Goal: Task Accomplishment & Management: Use online tool/utility

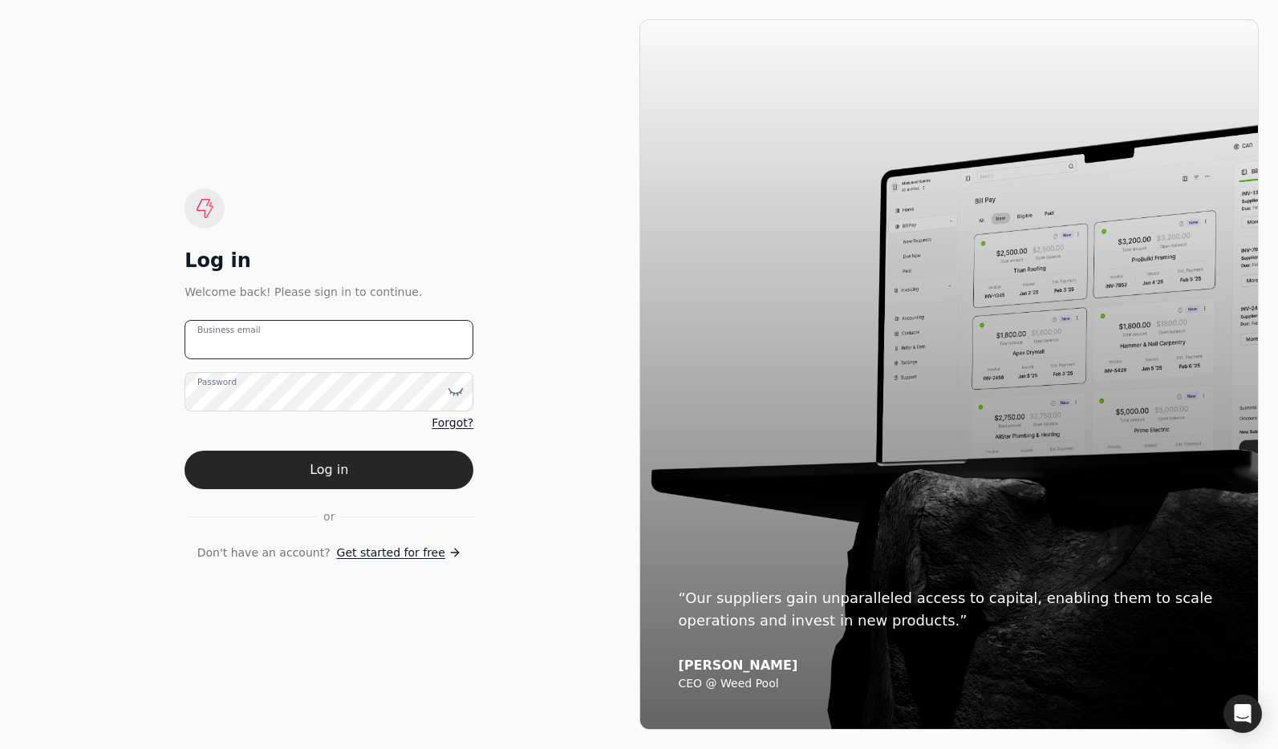
click at [385, 348] on email "Business email" at bounding box center [328, 339] width 289 height 39
click at [341, 350] on email "team+pitell" at bounding box center [328, 339] width 289 height 39
click at [338, 338] on email "team+pitell" at bounding box center [328, 339] width 289 height 39
type email "[EMAIL_ADDRESS][DOMAIN_NAME]"
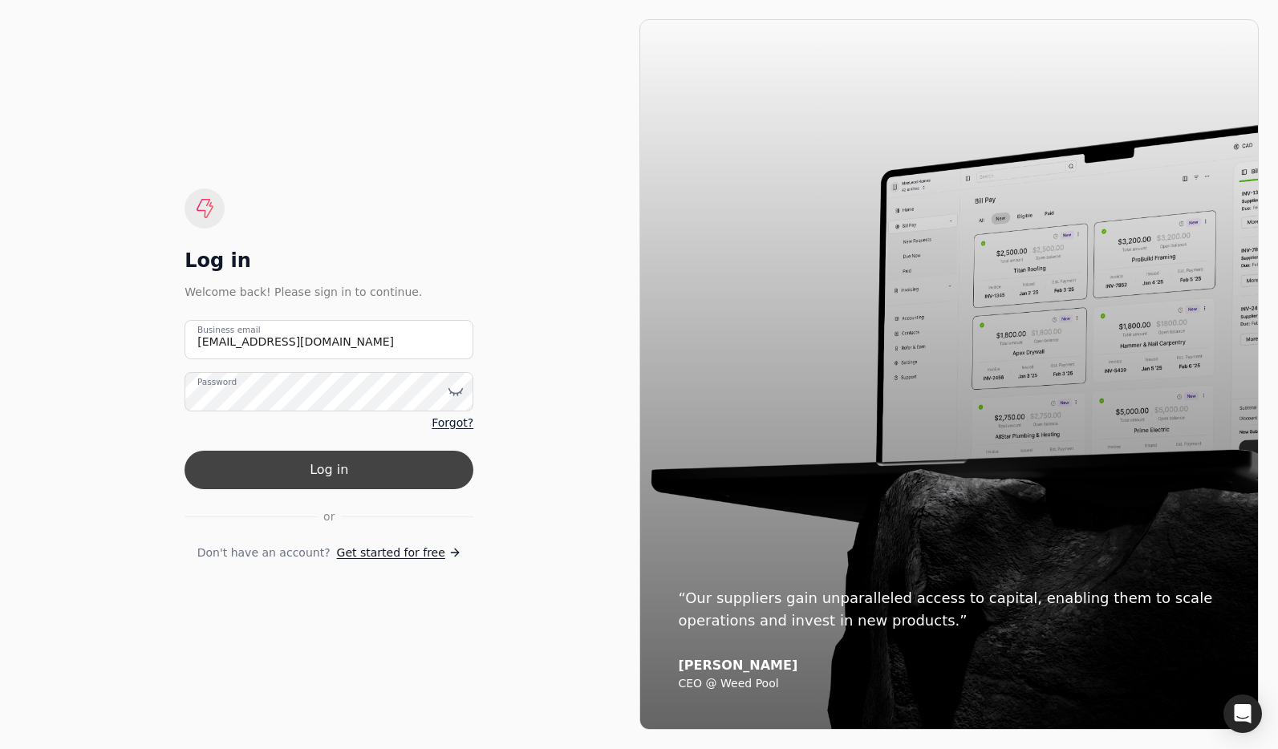
click at [334, 468] on button "Log in" at bounding box center [328, 470] width 289 height 38
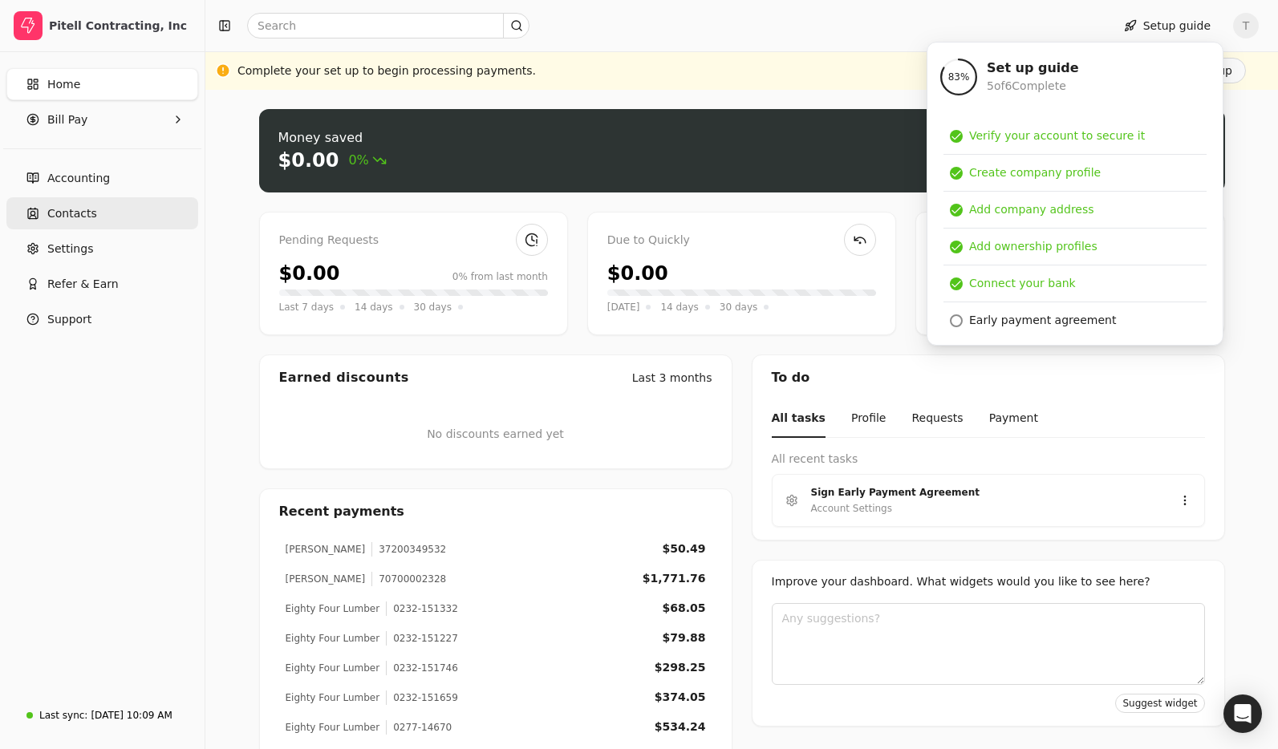
drag, startPoint x: 92, startPoint y: 208, endPoint x: 105, endPoint y: 209, distance: 12.9
click at [92, 208] on span "Contacts" at bounding box center [72, 213] width 50 height 17
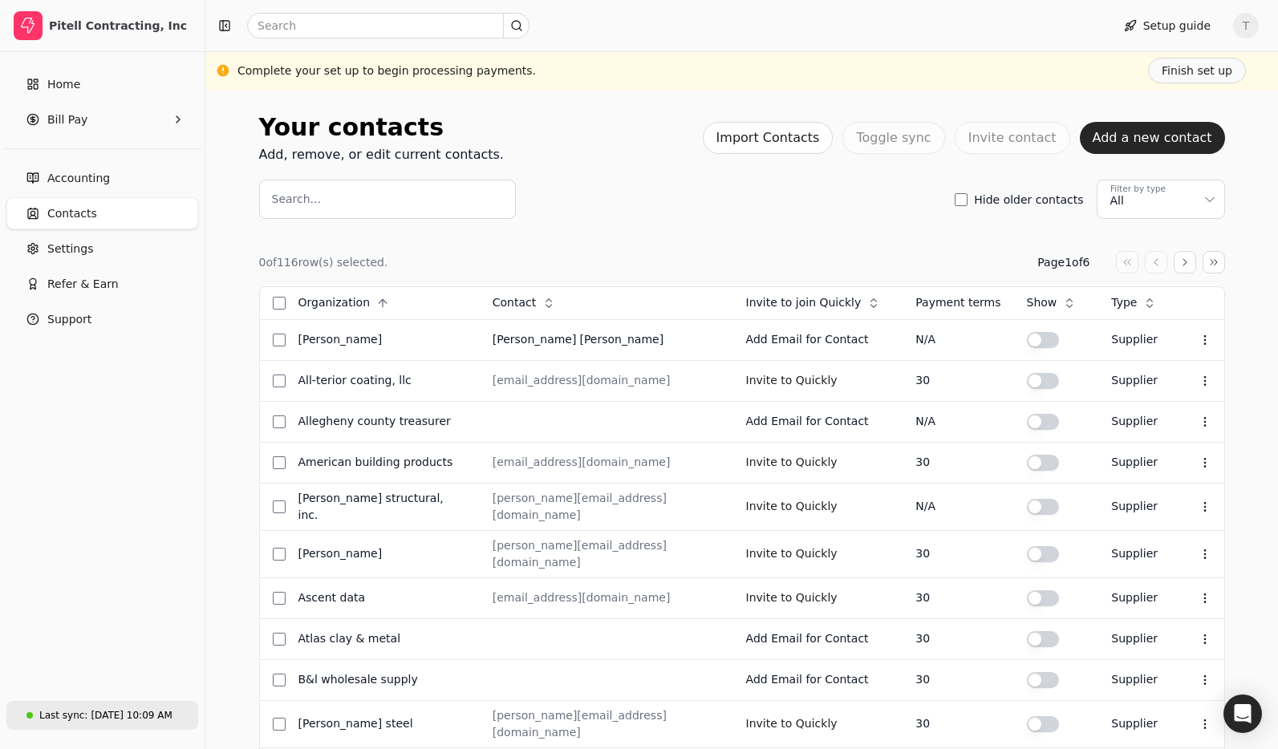
click at [144, 715] on div "[DATE] 10:09 AM" at bounding box center [131, 715] width 81 height 14
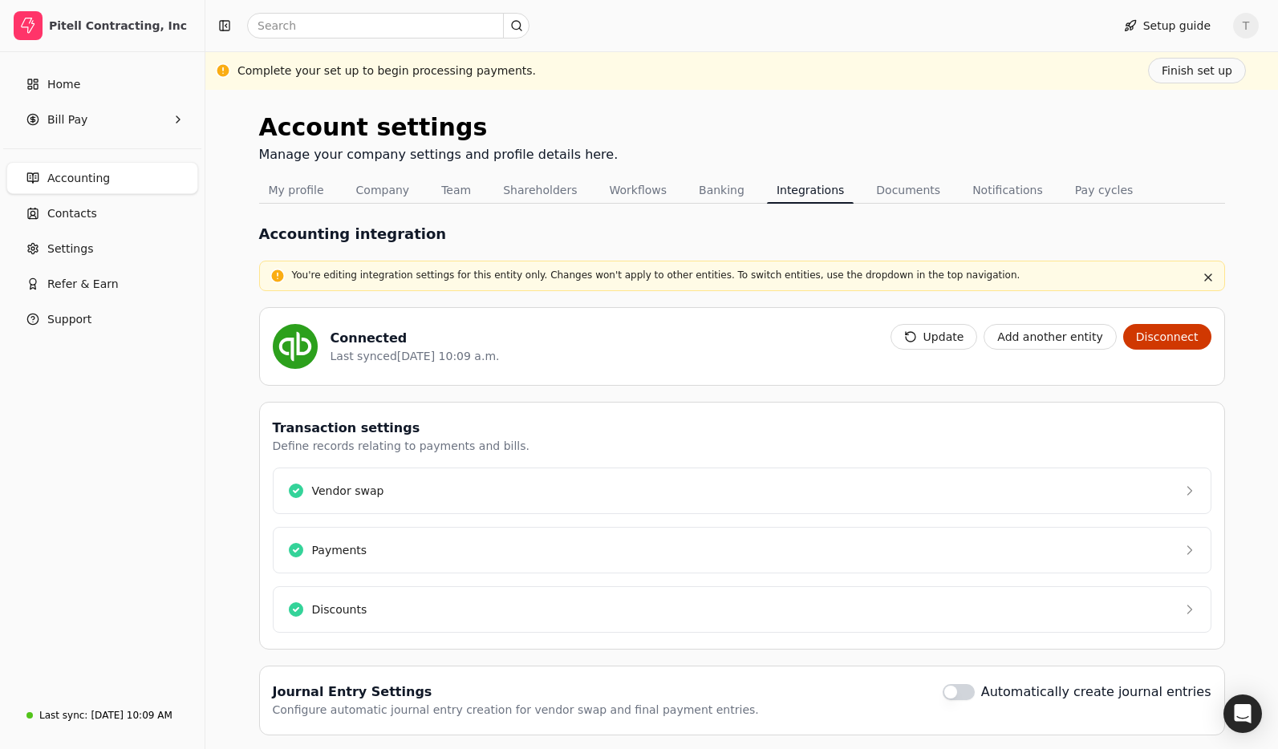
click at [954, 335] on button "Update" at bounding box center [933, 337] width 87 height 26
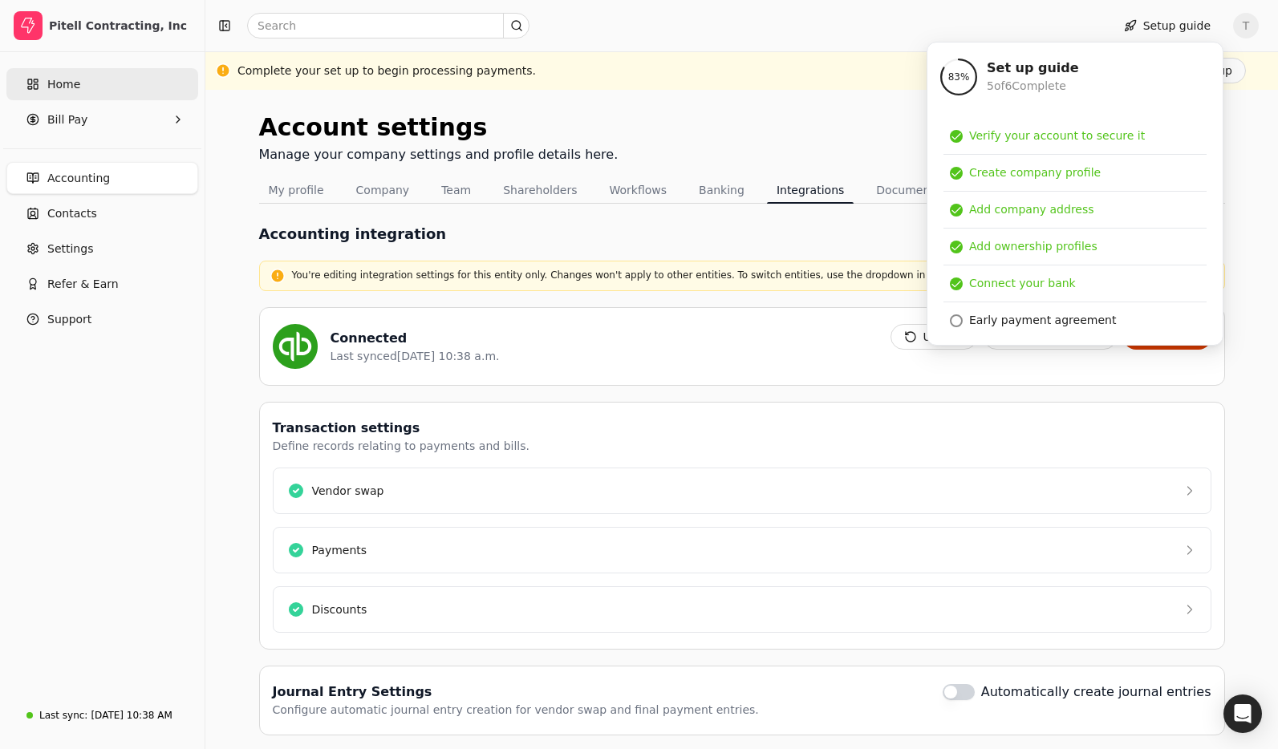
click at [72, 81] on span "Home" at bounding box center [63, 84] width 33 height 17
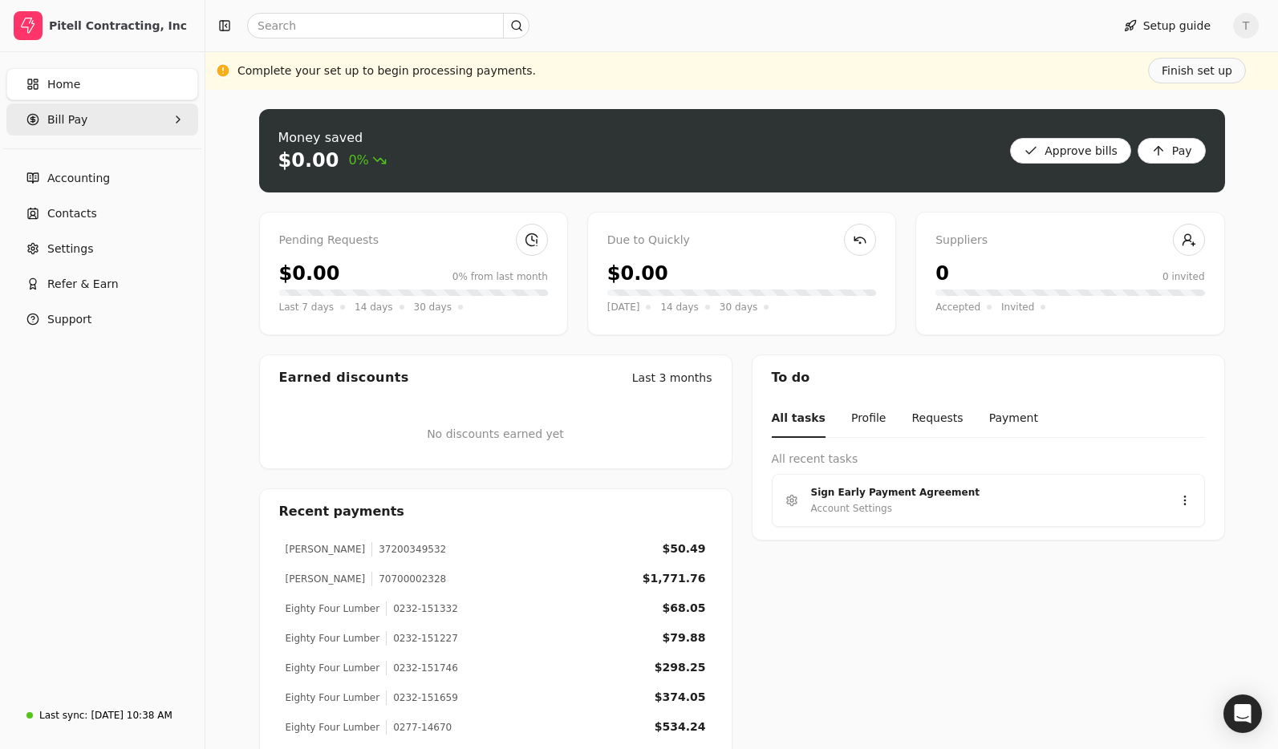
click at [62, 123] on span "Bill Pay" at bounding box center [67, 119] width 40 height 17
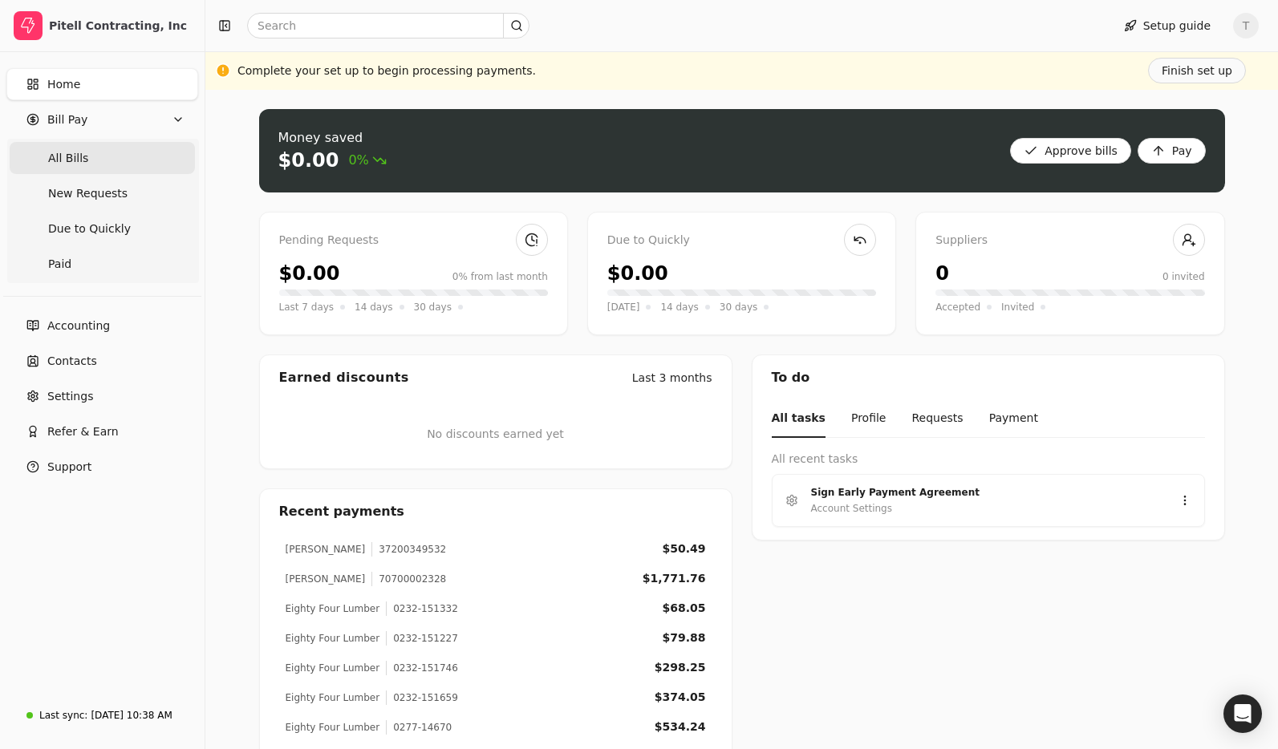
click at [73, 156] on span "All Bills" at bounding box center [68, 158] width 40 height 17
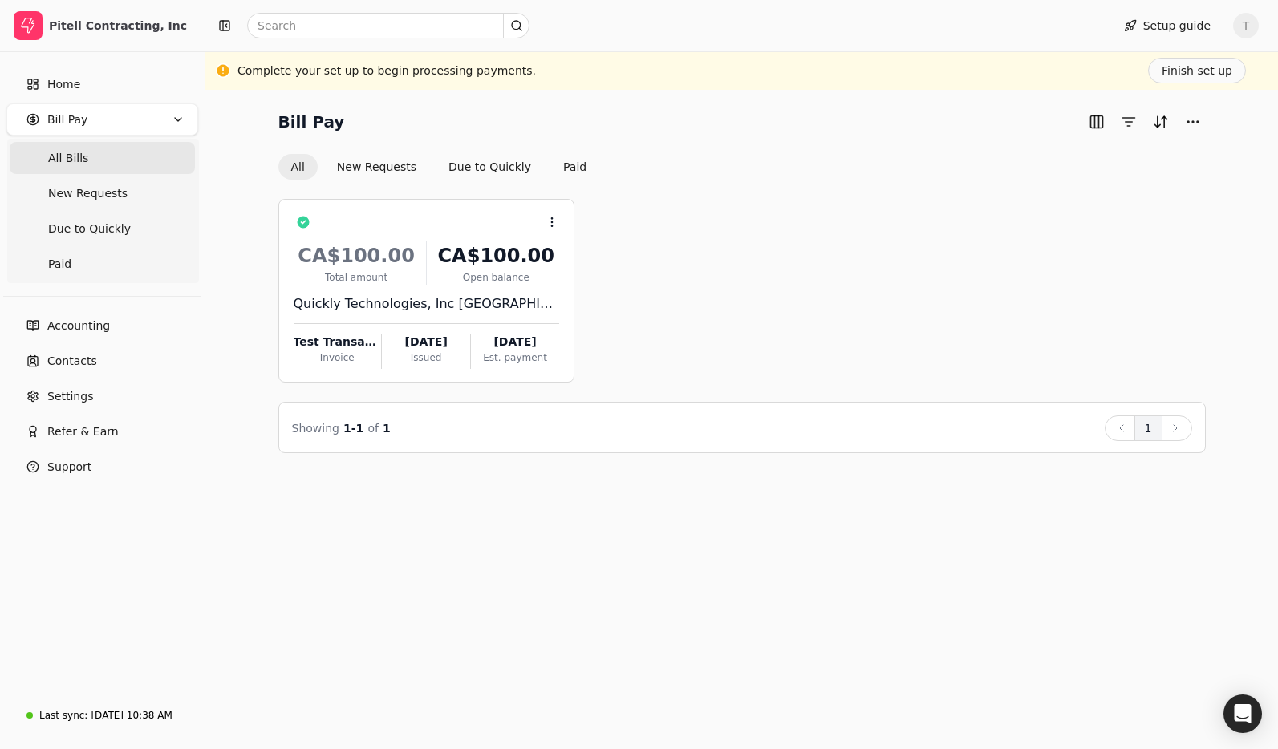
click at [667, 128] on div "Bill Pay" at bounding box center [741, 122] width 927 height 26
click at [447, 257] on div "CA$100.00" at bounding box center [496, 255] width 126 height 29
drag, startPoint x: 808, startPoint y: 197, endPoint x: 404, endPoint y: 209, distance: 404.3
click at [808, 197] on div "Context Menu Button CA$100.00 Total amount CA$100.00 Open balance Quickly Techn…" at bounding box center [741, 316] width 927 height 273
click at [76, 152] on span "All Bills" at bounding box center [68, 158] width 40 height 17
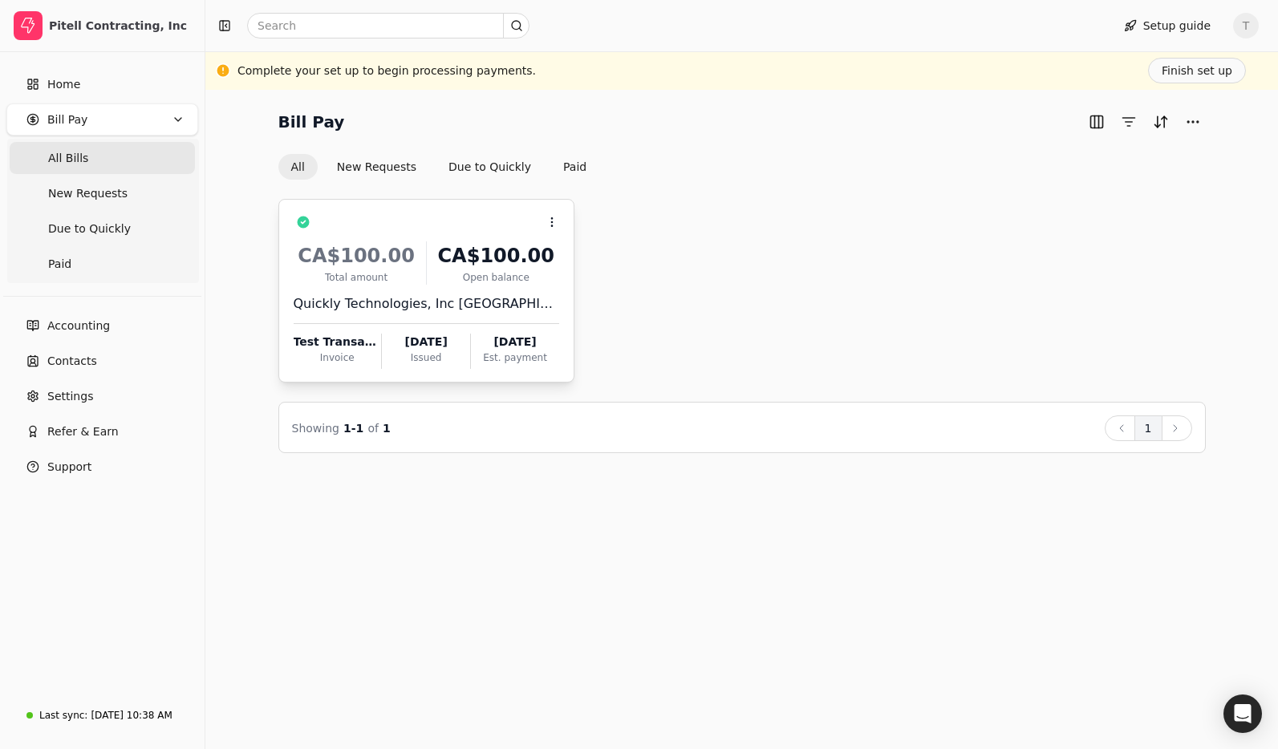
drag, startPoint x: 790, startPoint y: 284, endPoint x: 559, endPoint y: 235, distance: 236.1
click at [789, 284] on div "Context Menu Button CA$100.00 Total amount CA$100.00 Open balance Quickly Techn…" at bounding box center [741, 291] width 927 height 184
click at [99, 159] on Bills "All Bills" at bounding box center [102, 158] width 185 height 32
click at [883, 339] on div "Context Menu Button CA$100.00 Total amount CA$100.00 Open balance Quickly Techn…" at bounding box center [741, 291] width 927 height 184
click at [97, 153] on Bills "All Bills" at bounding box center [102, 158] width 185 height 32
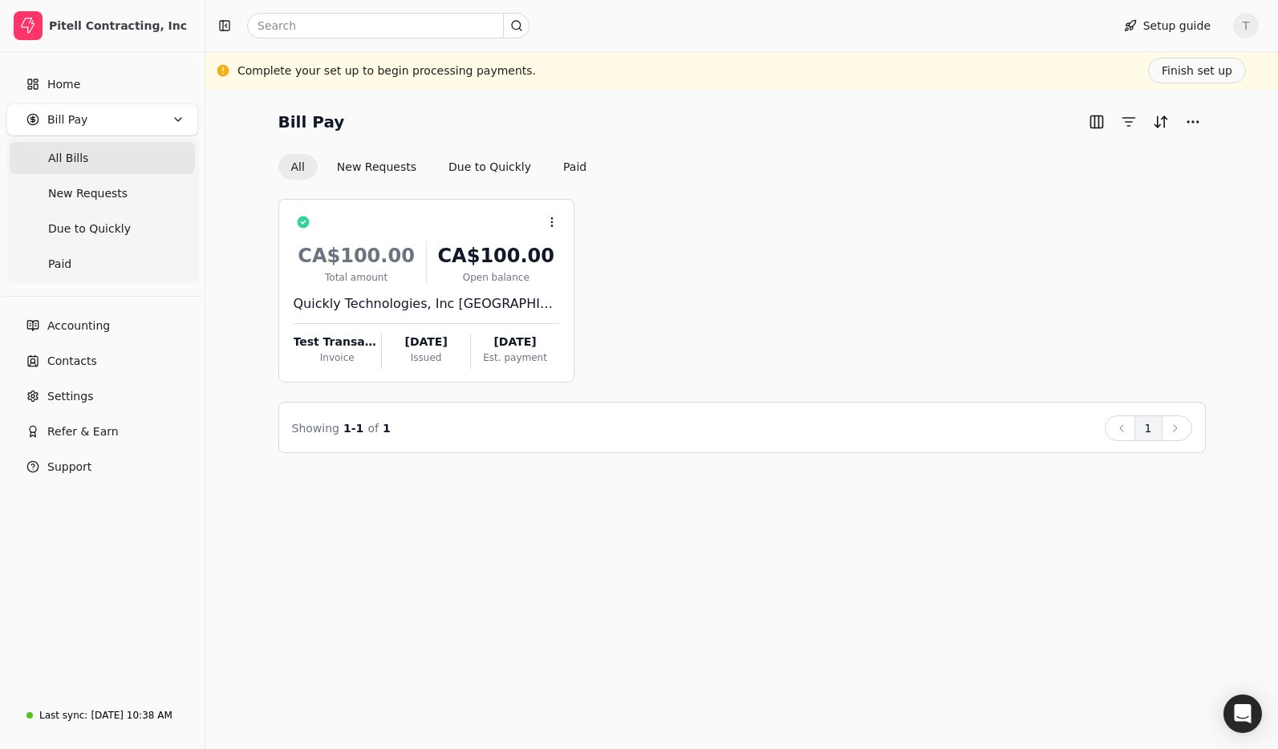
click at [780, 302] on div "Context Menu Button CA$100.00 Total amount CA$100.00 Open balance Quickly Techn…" at bounding box center [741, 291] width 927 height 184
drag, startPoint x: 411, startPoint y: 213, endPoint x: 436, endPoint y: 301, distance: 90.9
click at [411, 213] on div "Context Menu Button" at bounding box center [437, 222] width 243 height 27
click at [555, 217] on icon at bounding box center [551, 222] width 13 height 13
click at [770, 189] on div "Context Menu Button CA$100.00 Total amount CA$100.00 Open balance Quickly Techn…" at bounding box center [741, 316] width 927 height 273
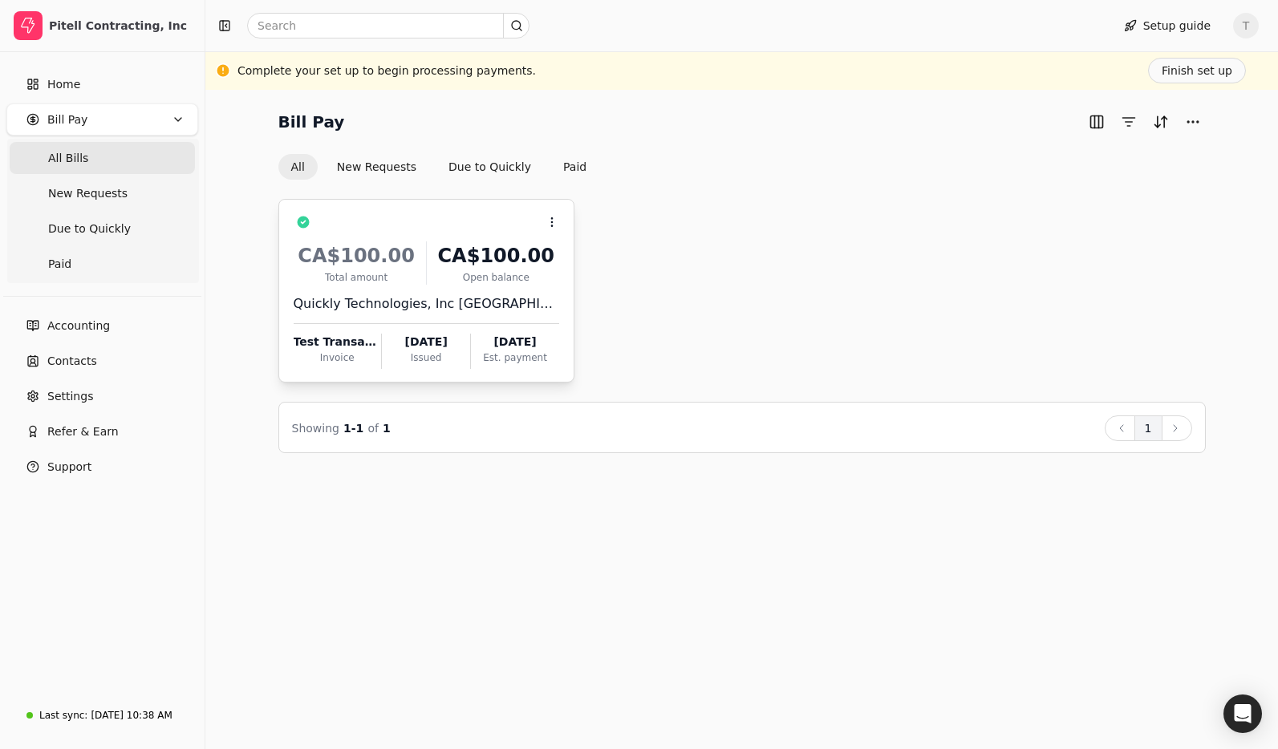
click at [329, 344] on div "Test Transaction" at bounding box center [337, 342] width 87 height 17
drag, startPoint x: 925, startPoint y: 115, endPoint x: 707, endPoint y: 110, distance: 218.2
click at [923, 115] on div "Bill Pay" at bounding box center [741, 122] width 927 height 26
drag, startPoint x: 90, startPoint y: 159, endPoint x: 177, endPoint y: 172, distance: 88.3
click at [90, 159] on Bills "All Bills" at bounding box center [102, 158] width 185 height 32
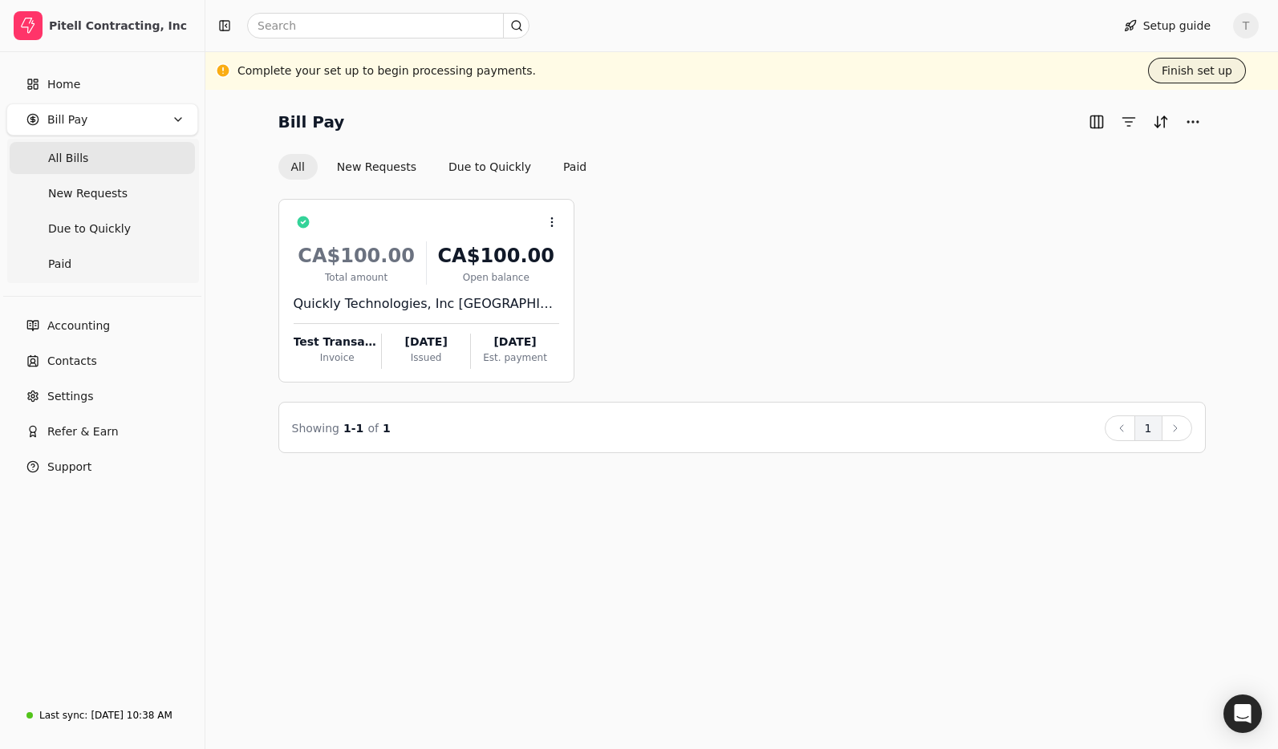
click at [1219, 71] on button "Finish set up" at bounding box center [1197, 71] width 98 height 26
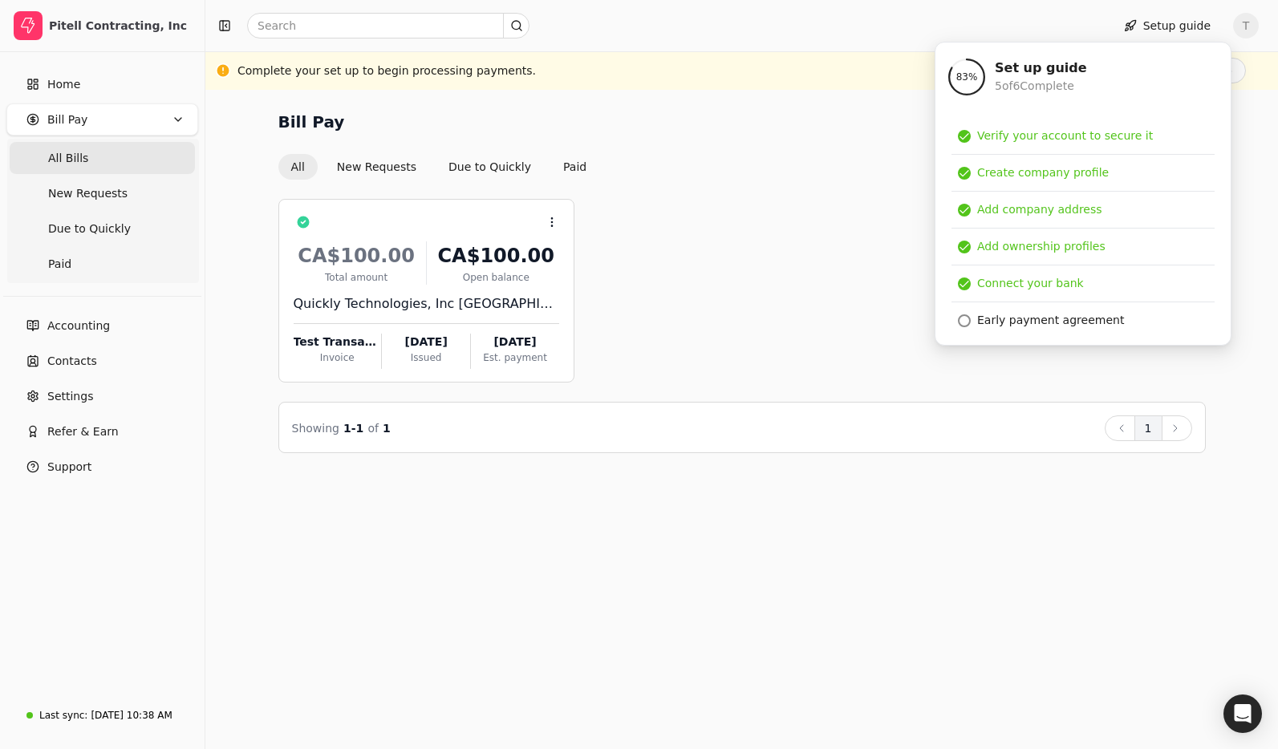
drag, startPoint x: 752, startPoint y: 152, endPoint x: 710, endPoint y: 152, distance: 42.5
click at [751, 152] on div "Bill Pay All New Requests Due to Quickly Paid" at bounding box center [741, 144] width 927 height 71
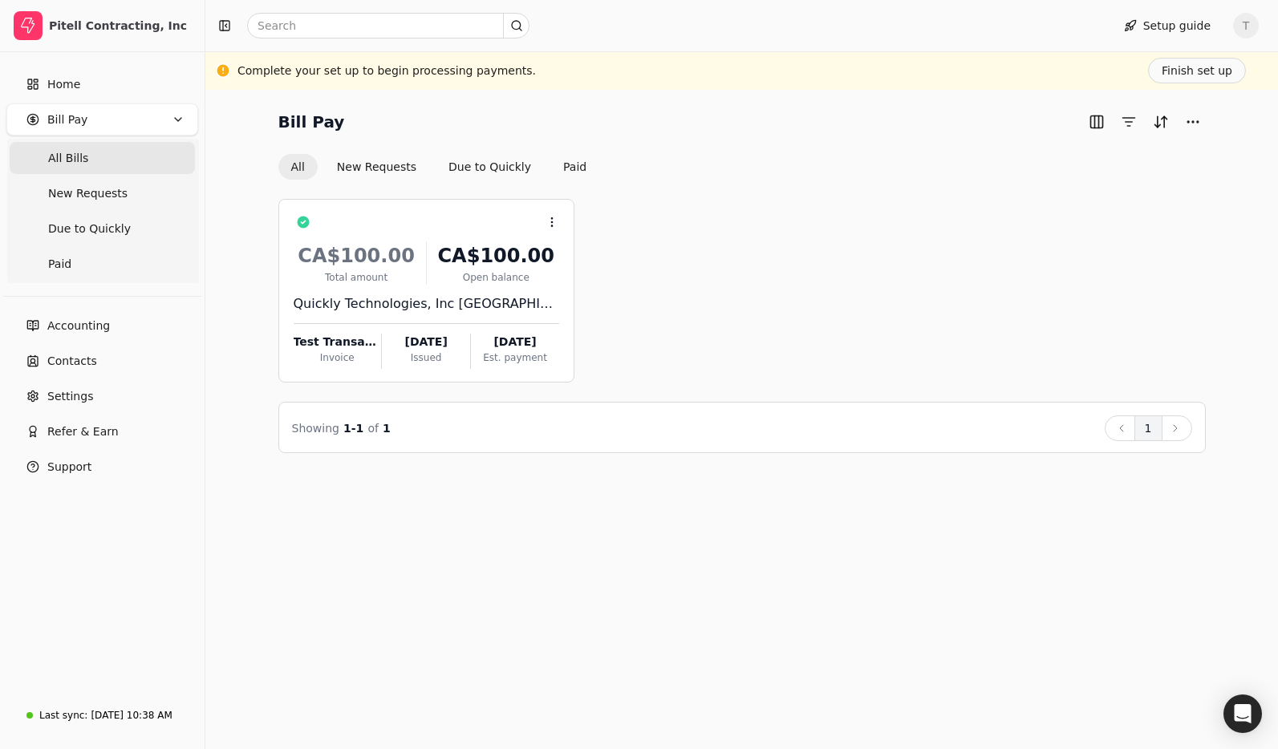
click at [675, 151] on div "Bill Pay All New Requests Due to Quickly Paid" at bounding box center [741, 144] width 927 height 71
drag, startPoint x: 702, startPoint y: 237, endPoint x: 479, endPoint y: 89, distance: 267.8
click at [702, 237] on div "Context Menu Button CA$100.00 Total amount CA$100.00 Open balance Quickly Techn…" at bounding box center [741, 291] width 927 height 184
drag, startPoint x: 752, startPoint y: 265, endPoint x: 1193, endPoint y: 230, distance: 441.6
click at [794, 261] on div "Context Menu Button CA$100.00 Total amount CA$100.00 Open balance Quickly Techn…" at bounding box center [741, 291] width 927 height 184
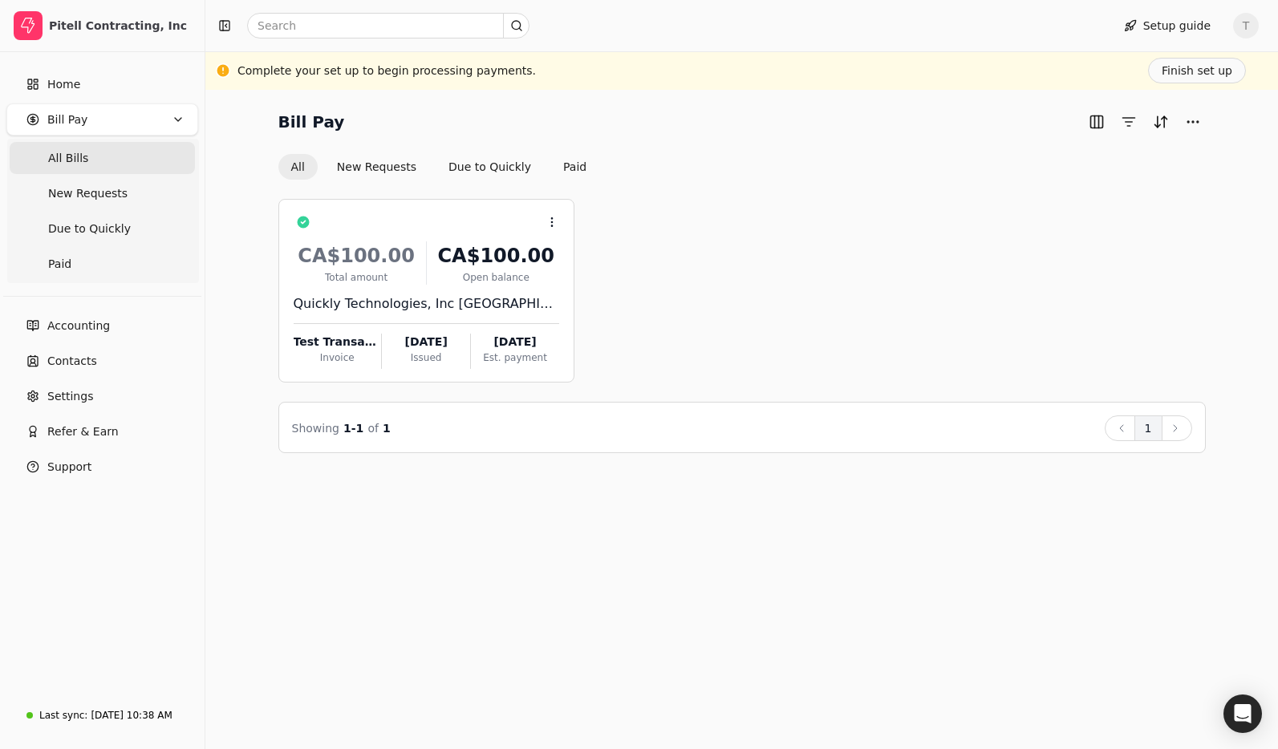
click at [1244, 27] on span "T" at bounding box center [1246, 26] width 26 height 26
drag, startPoint x: 719, startPoint y: 140, endPoint x: 1056, endPoint y: 135, distance: 336.9
click at [724, 142] on div "Bill Pay All New Requests Due to Quickly Paid" at bounding box center [741, 144] width 927 height 71
click at [1246, 26] on span "T" at bounding box center [1246, 26] width 26 height 26
drag, startPoint x: 950, startPoint y: 116, endPoint x: 1265, endPoint y: 34, distance: 325.8
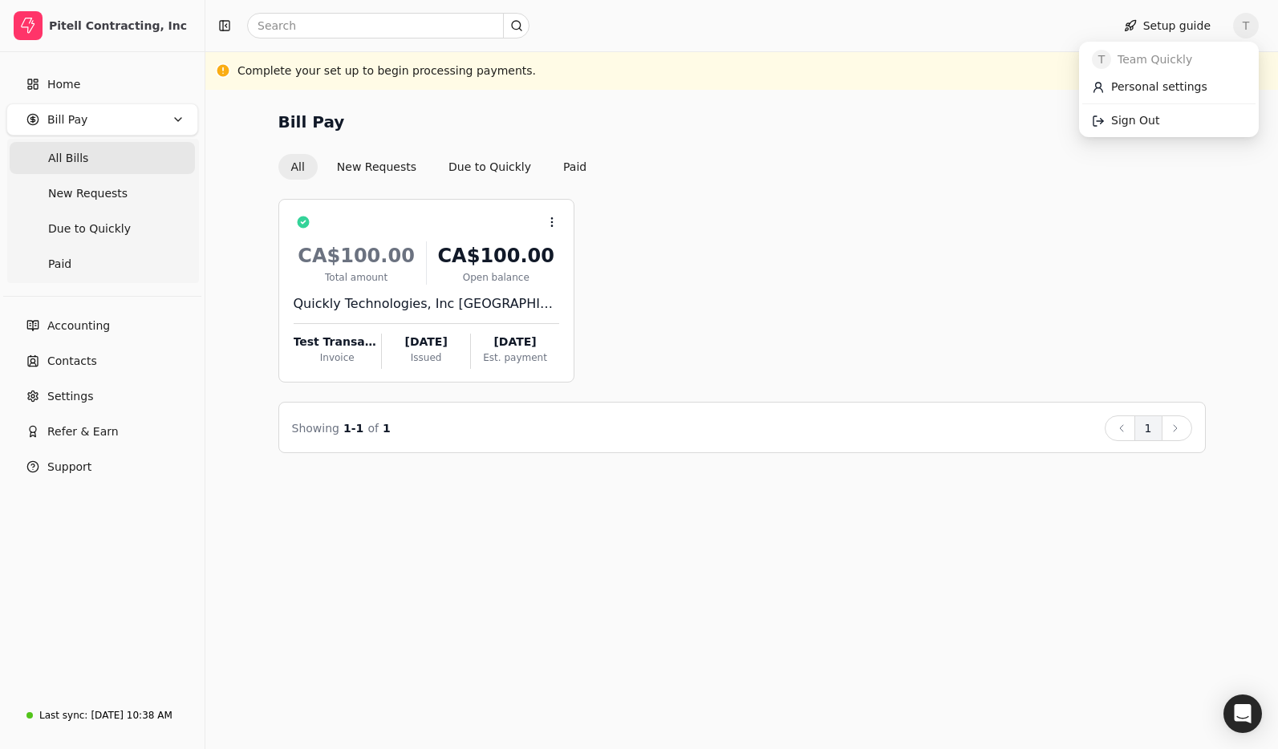
click at [950, 116] on div "Bill Pay" at bounding box center [741, 122] width 927 height 26
click at [1256, 26] on span "T" at bounding box center [1246, 26] width 26 height 26
click at [979, 34] on div at bounding box center [655, 26] width 886 height 26
click at [98, 156] on Bills "All Bills" at bounding box center [102, 158] width 185 height 32
drag, startPoint x: 78, startPoint y: 80, endPoint x: 298, endPoint y: 95, distance: 220.3
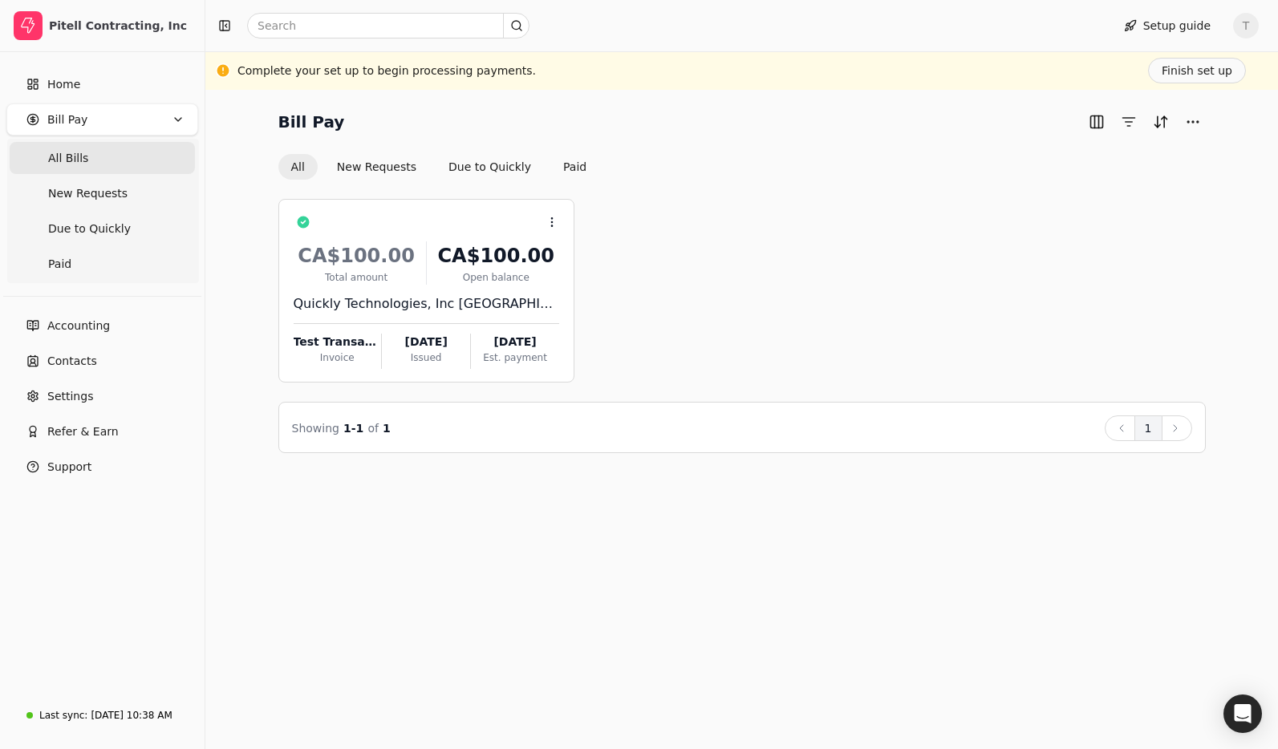
click at [78, 80] on link "Home" at bounding box center [102, 84] width 192 height 32
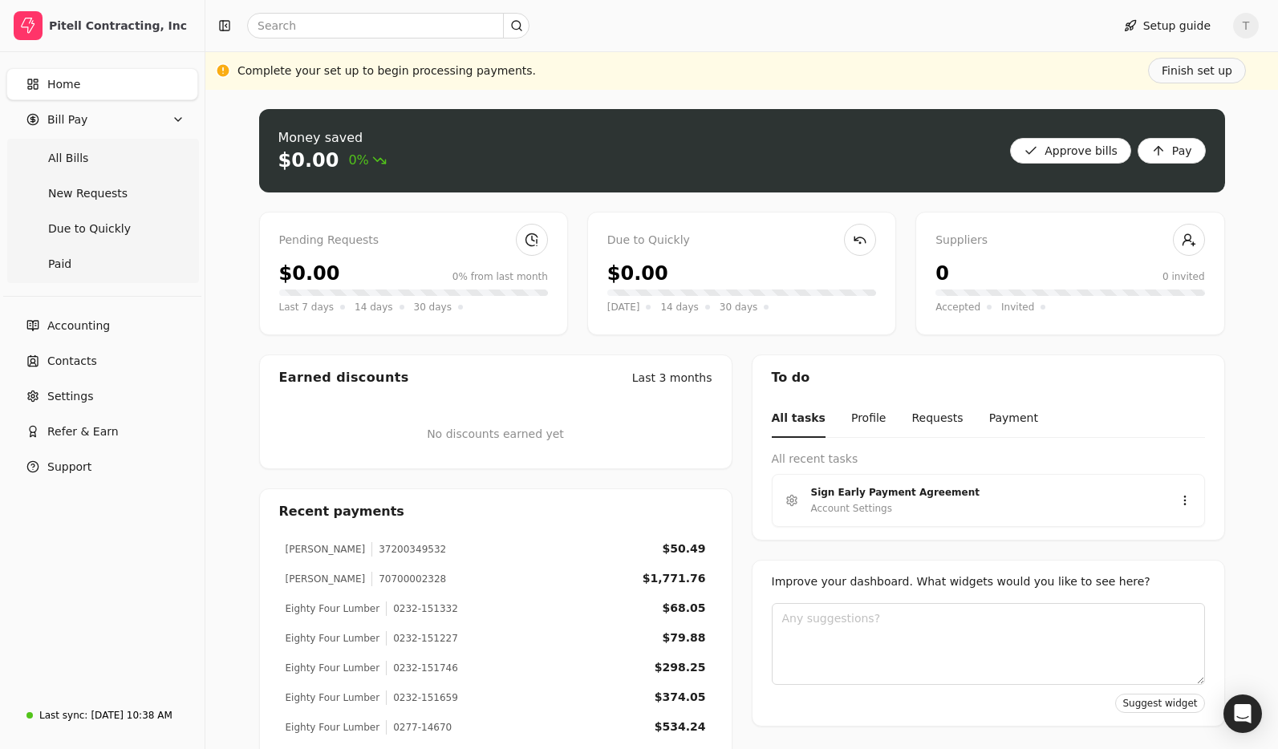
click at [1018, 78] on div "Complete your set up to begin processing payments. Finish set up" at bounding box center [741, 71] width 1008 height 26
click at [77, 87] on span "Home" at bounding box center [63, 84] width 33 height 17
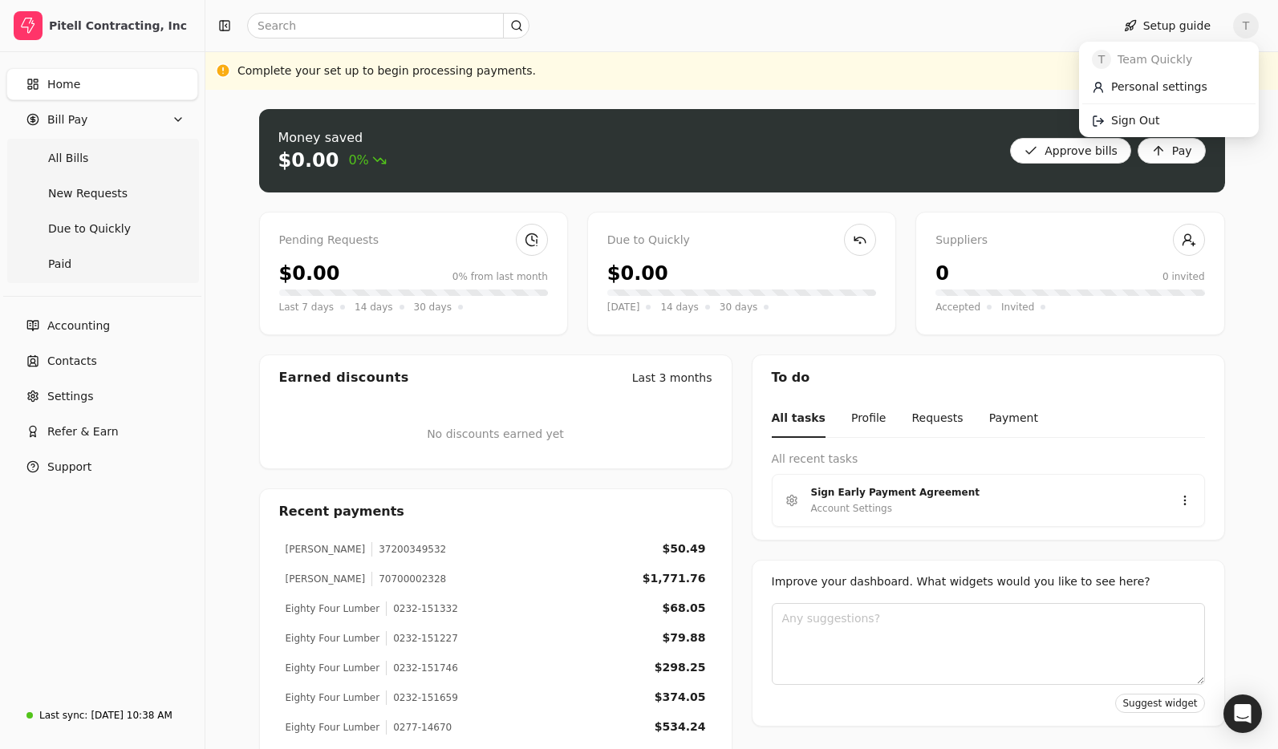
click at [1250, 25] on span "T" at bounding box center [1246, 26] width 26 height 26
click at [753, 26] on div at bounding box center [655, 26] width 886 height 26
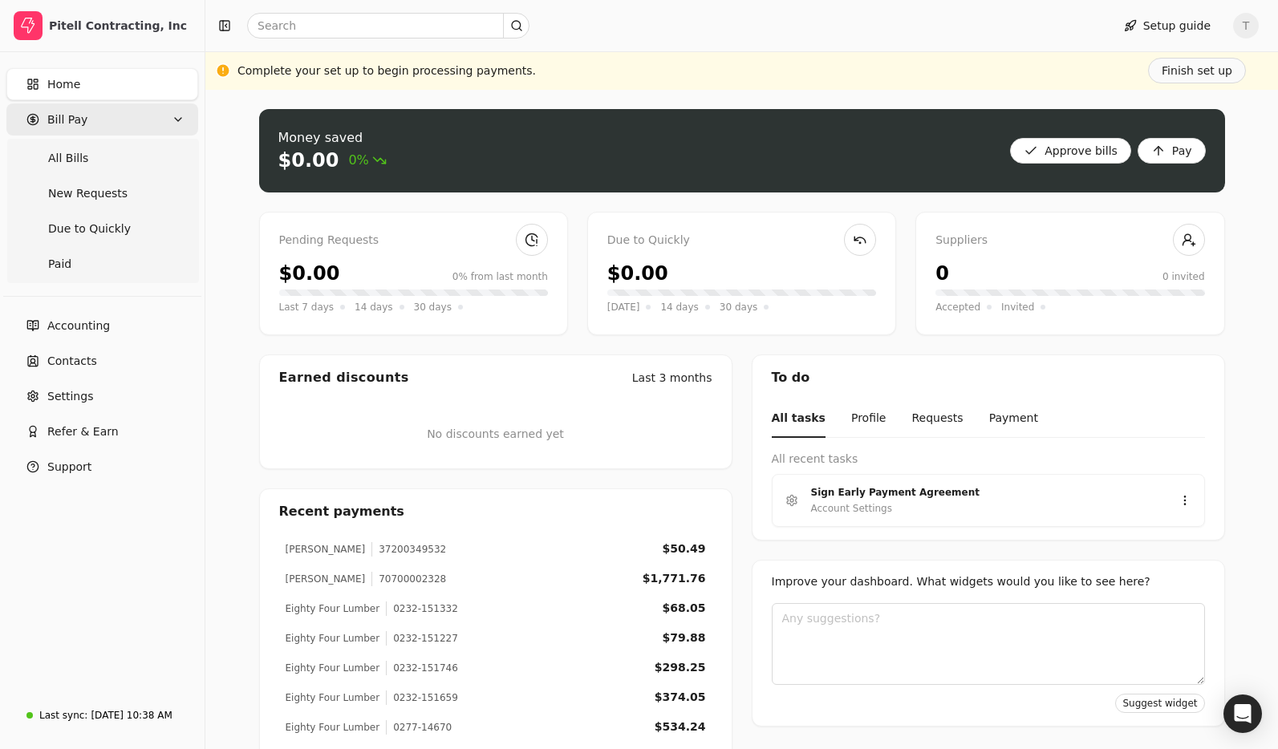
click at [114, 109] on Pay "Bill Pay" at bounding box center [102, 119] width 192 height 32
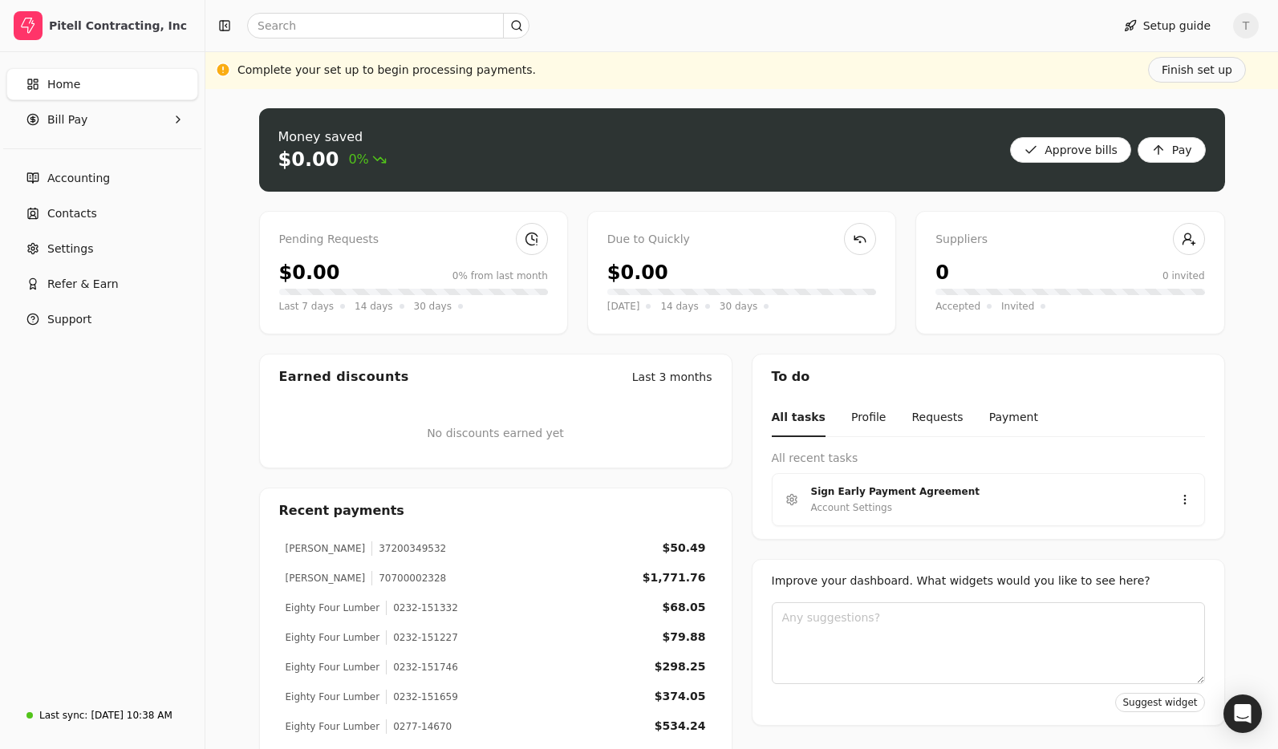
scroll to position [2, 0]
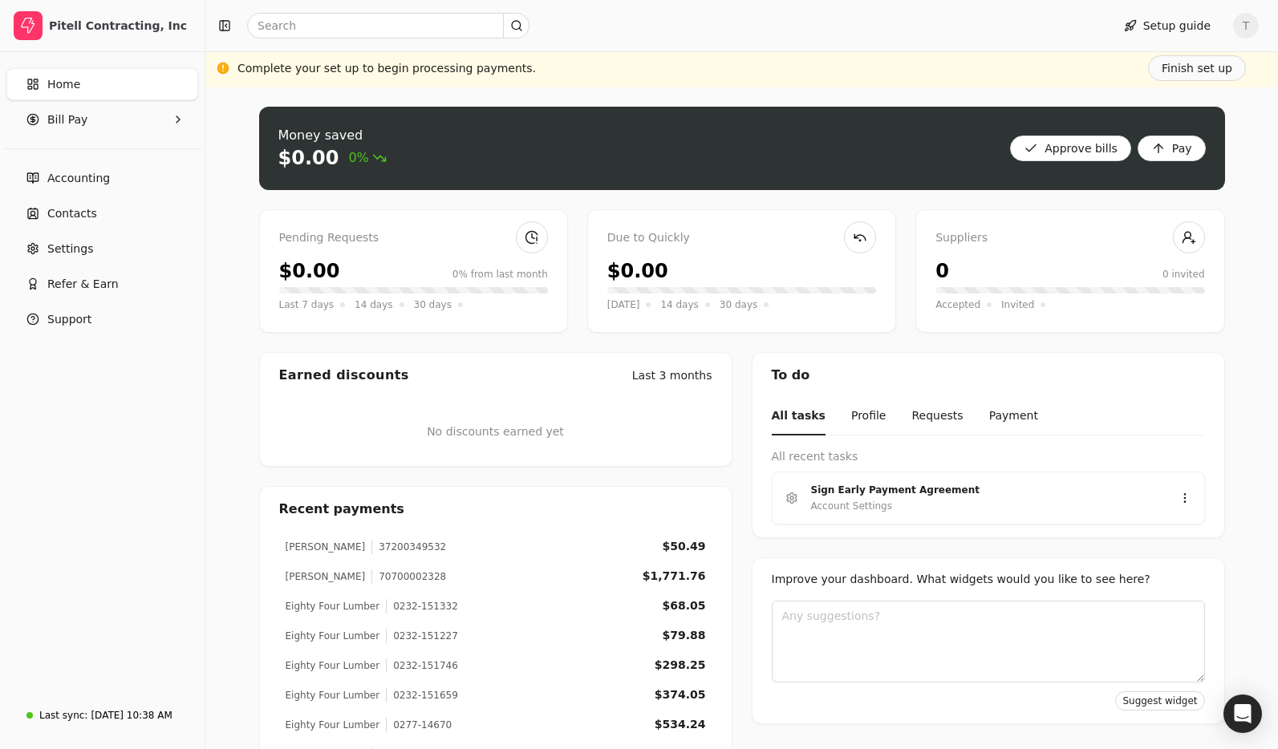
click at [1246, 20] on span "T" at bounding box center [1246, 26] width 26 height 26
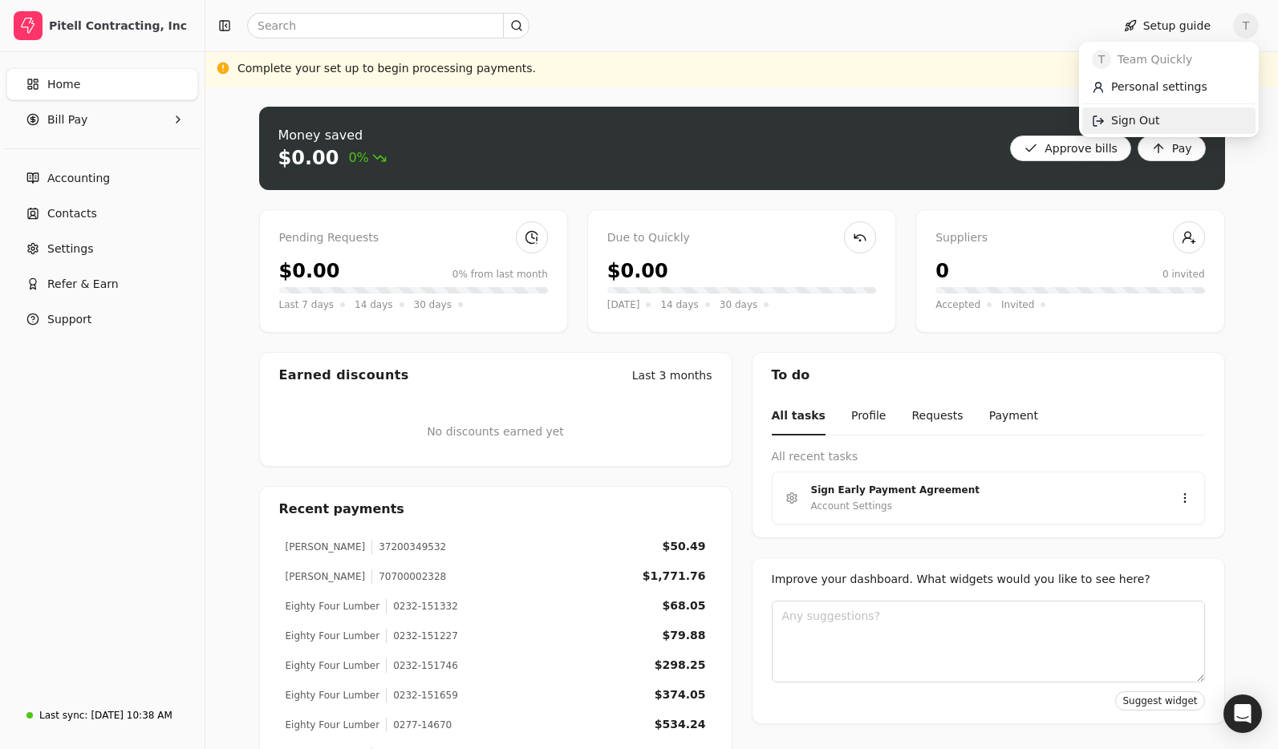
click at [1167, 122] on link "Sign Out" at bounding box center [1168, 120] width 173 height 26
